Goal: Task Accomplishment & Management: Complete application form

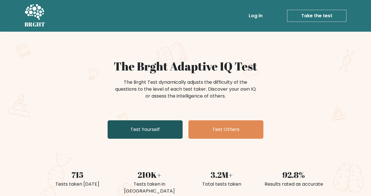
click at [162, 127] on link "Test Yourself" at bounding box center [145, 130] width 75 height 18
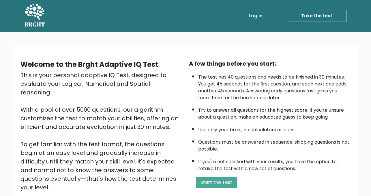
scroll to position [57, 0]
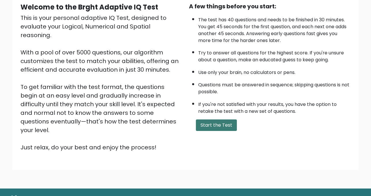
click at [214, 125] on button "Start the Test" at bounding box center [216, 126] width 41 height 12
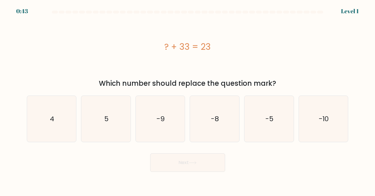
drag, startPoint x: 375, startPoint y: 58, endPoint x: 375, endPoint y: 65, distance: 6.3
click at [375, 65] on form "a. 4" at bounding box center [187, 92] width 375 height 162
click at [162, 124] on text "-9" at bounding box center [161, 119] width 8 height 10
click at [188, 101] on input "c. -9" at bounding box center [188, 99] width 0 height 3
radio input "true"
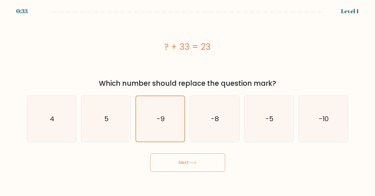
click at [200, 162] on button "Next" at bounding box center [187, 163] width 75 height 18
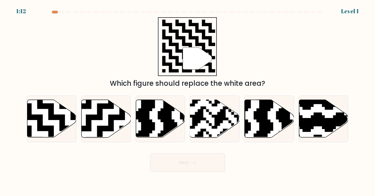
drag, startPoint x: 59, startPoint y: 123, endPoint x: 188, endPoint y: 92, distance: 132.6
click at [188, 92] on div "a. b. c. d." at bounding box center [188, 116] width 327 height 51
click at [48, 121] on icon at bounding box center [51, 119] width 49 height 38
click at [188, 101] on input "a." at bounding box center [188, 99] width 0 height 3
radio input "true"
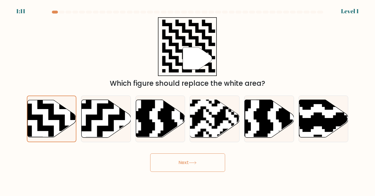
drag, startPoint x: 48, startPoint y: 121, endPoint x: 118, endPoint y: 93, distance: 75.2
click at [118, 93] on div "a. b. c. d." at bounding box center [188, 116] width 327 height 51
click at [196, 168] on button "Next" at bounding box center [187, 163] width 75 height 18
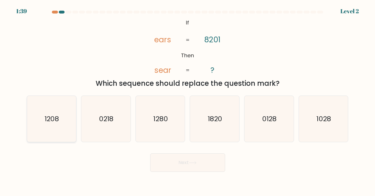
click at [63, 122] on icon "1208" at bounding box center [52, 119] width 46 height 46
click at [188, 101] on input "a. 1208" at bounding box center [188, 99] width 0 height 3
radio input "true"
click at [321, 99] on icon "1028" at bounding box center [324, 119] width 46 height 46
click at [188, 99] on input "f. 1028" at bounding box center [188, 99] width 0 height 3
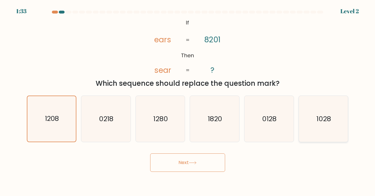
radio input "true"
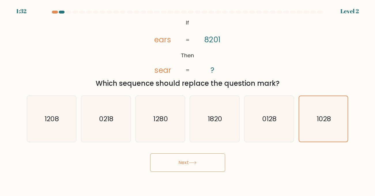
click at [173, 169] on button "Next" at bounding box center [187, 163] width 75 height 18
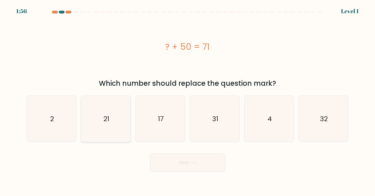
click at [128, 133] on icon "21" at bounding box center [106, 119] width 46 height 46
click at [188, 101] on input "b. 21" at bounding box center [188, 99] width 0 height 3
radio input "true"
click at [193, 160] on button "Next" at bounding box center [187, 163] width 75 height 18
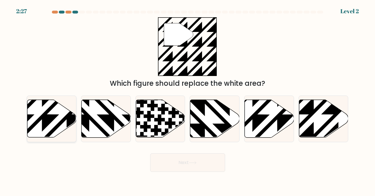
click at [53, 119] on icon at bounding box center [66, 139] width 99 height 99
click at [188, 101] on input "a." at bounding box center [188, 99] width 0 height 3
radio input "true"
click at [316, 109] on icon at bounding box center [338, 139] width 99 height 99
click at [188, 101] on input "f." at bounding box center [188, 99] width 0 height 3
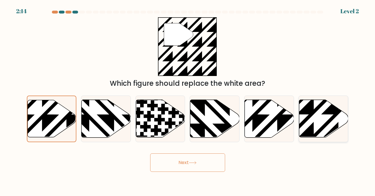
radio input "true"
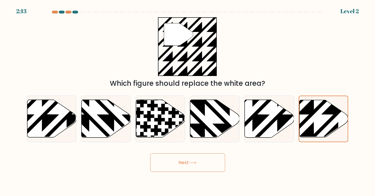
click at [181, 160] on button "Next" at bounding box center [187, 163] width 75 height 18
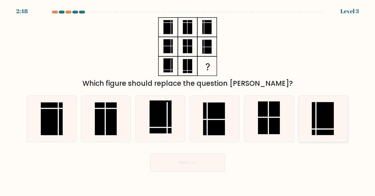
click at [324, 124] on rect at bounding box center [323, 118] width 22 height 33
click at [188, 101] on input "f." at bounding box center [188, 99] width 0 height 3
radio input "true"
click at [206, 162] on button "Next" at bounding box center [187, 163] width 75 height 18
